Goal: Communication & Community: Answer question/provide support

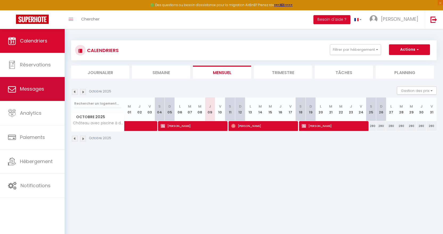
click at [37, 89] on span "Messages" at bounding box center [32, 89] width 24 height 7
select select "message"
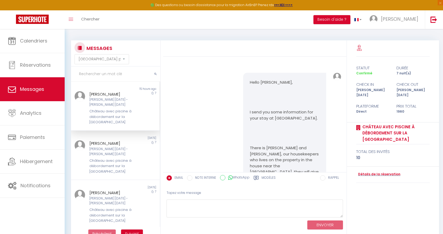
scroll to position [2100, 0]
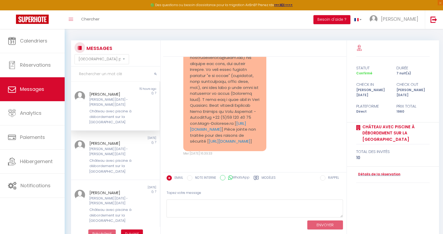
click at [103, 99] on div "[PERSON_NAME] [DATE] - [PERSON_NAME] [DATE]" at bounding box center [111, 102] width 45 height 10
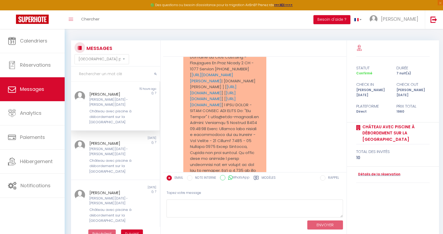
scroll to position [1621, 0]
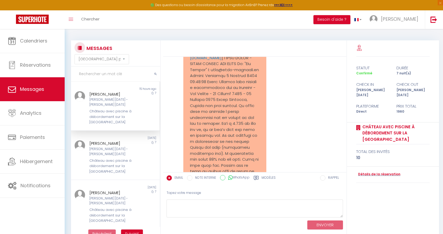
drag, startPoint x: 190, startPoint y: 80, endPoint x: 227, endPoint y: 136, distance: 67.3
click at [227, 136] on pre "Hello, sorry me again. I got a notice from my bank that they could not confirm …" at bounding box center [225, 109] width 70 height 467
drag, startPoint x: 228, startPoint y: 143, endPoint x: 191, endPoint y: 81, distance: 72.1
click at [191, 81] on pre "Hello, sorry me again. I got a notice from my bank that they could not confirm …" at bounding box center [225, 109] width 70 height 467
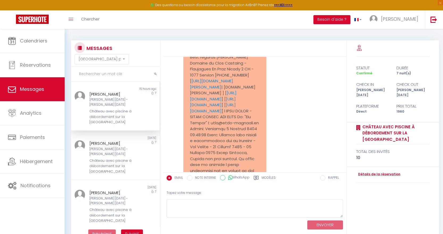
scroll to position [1594, 0]
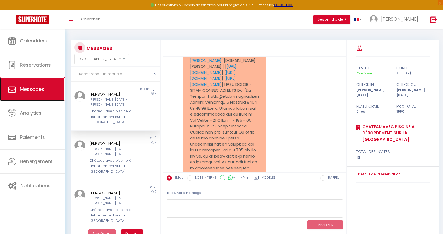
click at [30, 88] on span "Messages" at bounding box center [32, 89] width 24 height 7
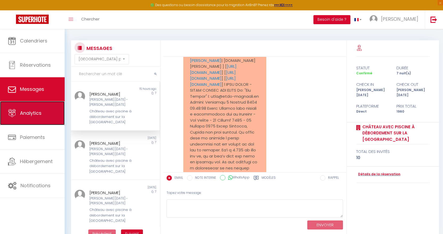
click at [24, 113] on span "Analytics" at bounding box center [31, 113] width 22 height 7
select select "2025"
select select "10"
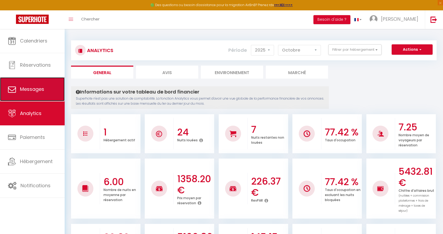
click at [28, 90] on span "Messages" at bounding box center [32, 89] width 24 height 7
select select "message"
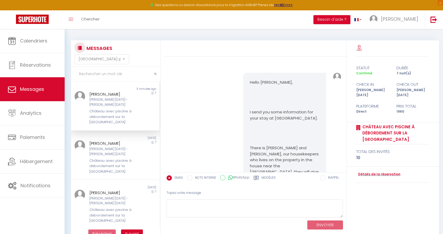
scroll to position [2971, 0]
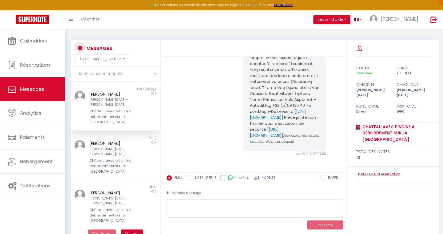
click at [114, 111] on div "Château avec piscine à débordement sur la [GEOGRAPHIC_DATA]" at bounding box center [111, 117] width 45 height 16
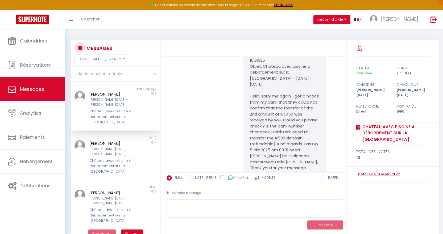
scroll to position [2200, 0]
